Goal: Go to known website: Go to known website

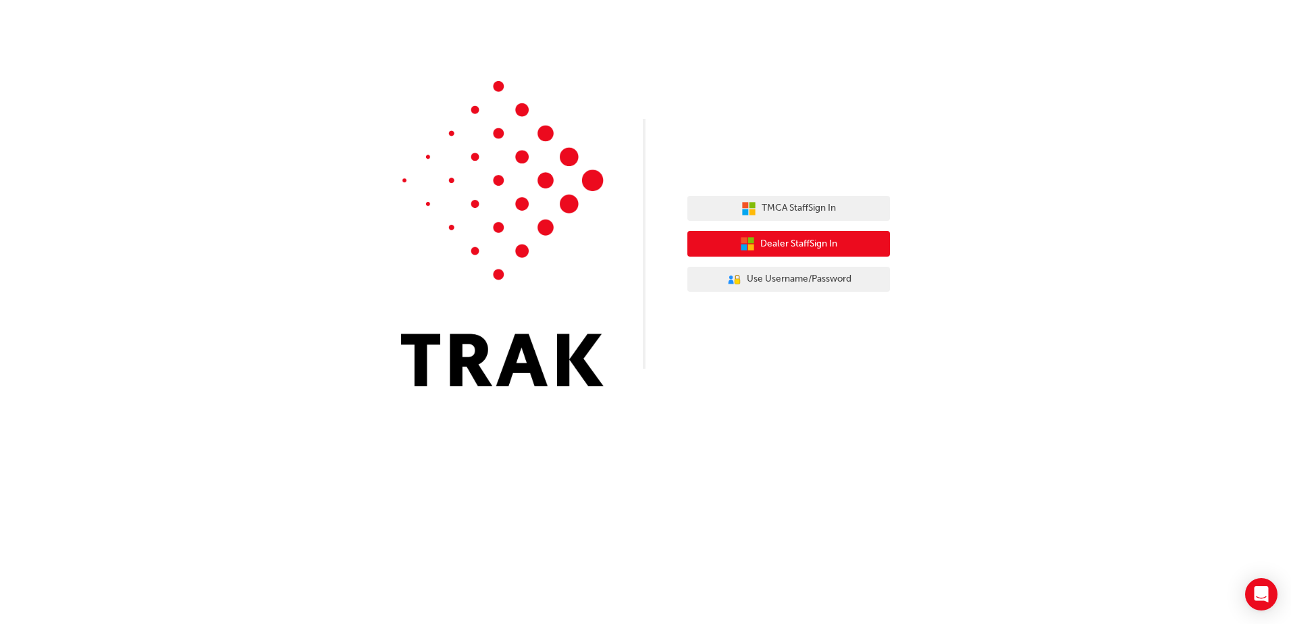
click at [788, 239] on span "Dealer Staff Sign In" at bounding box center [798, 244] width 77 height 16
